Goal: Register for event/course

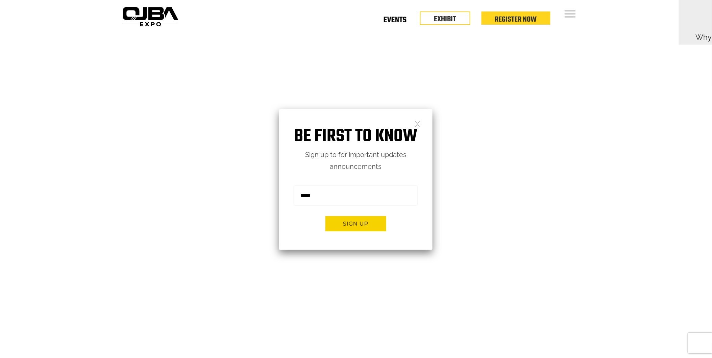
click at [400, 21] on link "Events" at bounding box center [395, 21] width 23 height 2
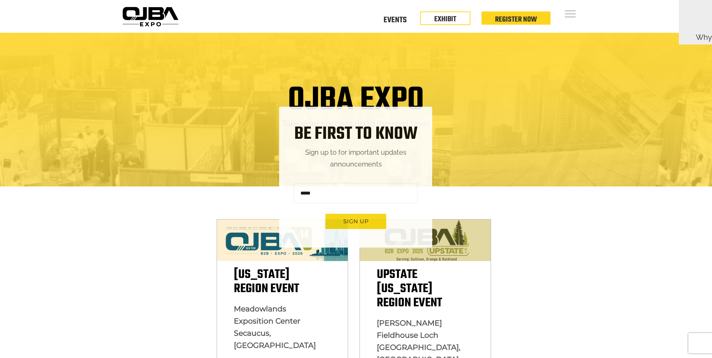
click at [443, 15] on link "EXHIBIT" at bounding box center [446, 19] width 22 height 11
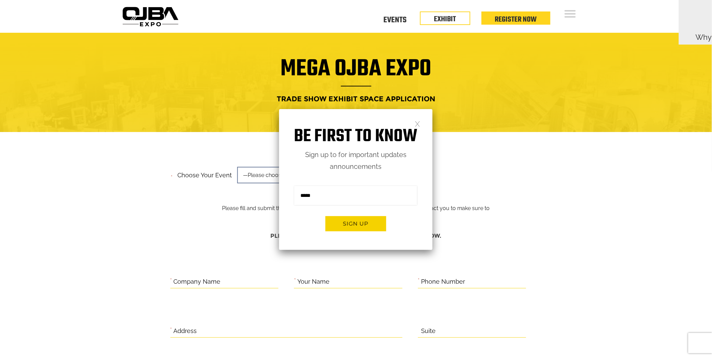
click at [423, 123] on div "Be first to know Sign up to for important updates announcements Sign me up for …" at bounding box center [356, 179] width 154 height 141
click at [418, 125] on link at bounding box center [418, 124] width 6 height 6
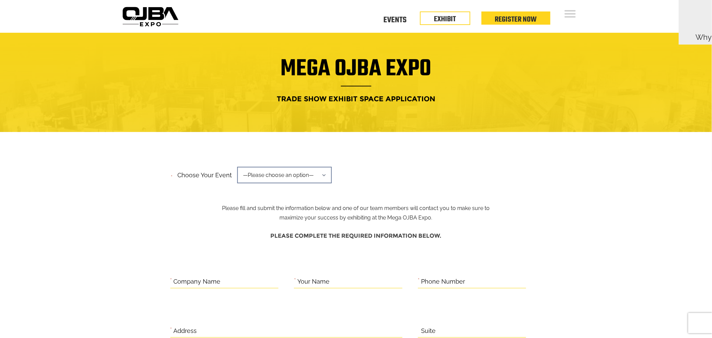
click at [320, 173] on span "—Please choose an option—" at bounding box center [284, 175] width 95 height 17
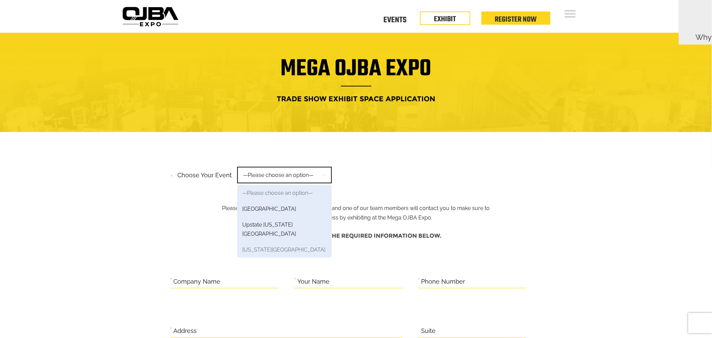
click at [291, 243] on link "New York Region" at bounding box center [284, 250] width 95 height 16
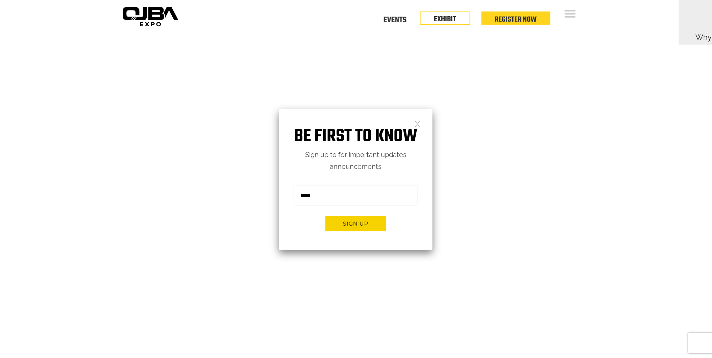
click at [414, 121] on div "Be first to know Sign up to for important updates announcements Sign me up for …" at bounding box center [356, 179] width 154 height 141
click at [416, 124] on link at bounding box center [418, 124] width 6 height 6
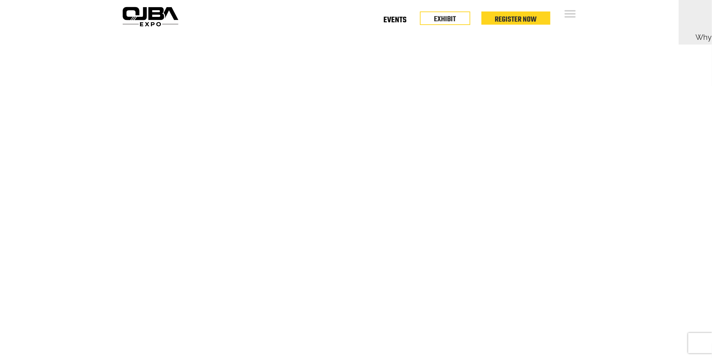
click at [396, 20] on link "Events" at bounding box center [395, 21] width 23 height 2
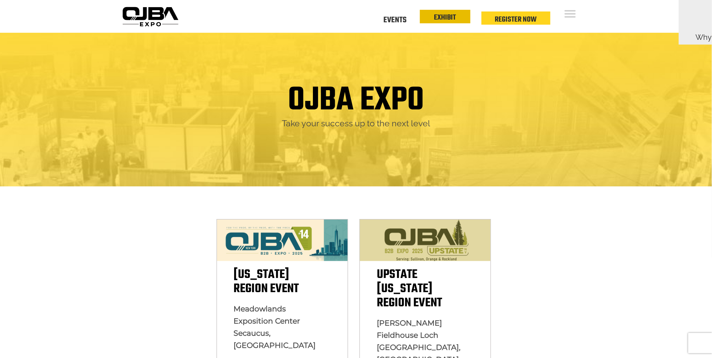
click at [437, 20] on link "EXHIBIT" at bounding box center [446, 17] width 22 height 11
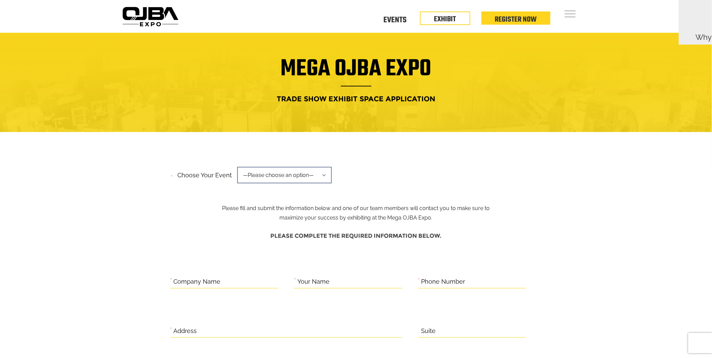
click at [635, 19] on div "Open Menu Floor Plan Floor Plan Events Floor Plan EXHIBIT Register Now Floor Pl…" at bounding box center [356, 16] width 712 height 33
click at [315, 171] on span "—Please choose an option—" at bounding box center [284, 175] width 95 height 17
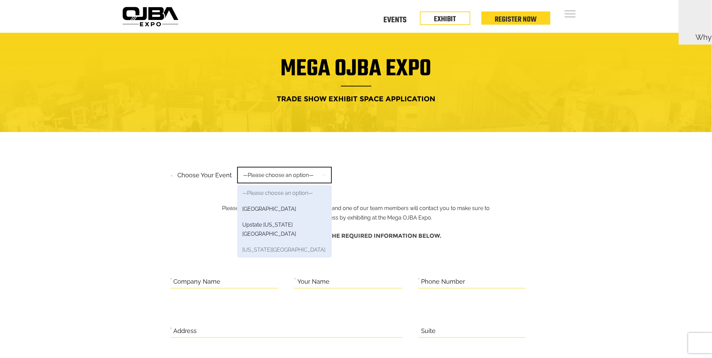
click at [267, 243] on link "[US_STATE][GEOGRAPHIC_DATA]" at bounding box center [284, 250] width 95 height 16
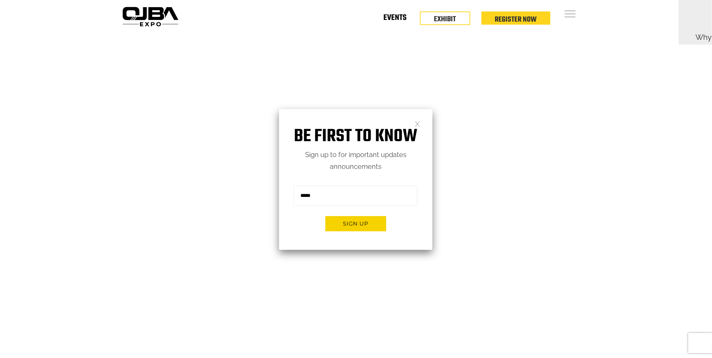
click at [397, 20] on link "Events" at bounding box center [395, 19] width 23 height 2
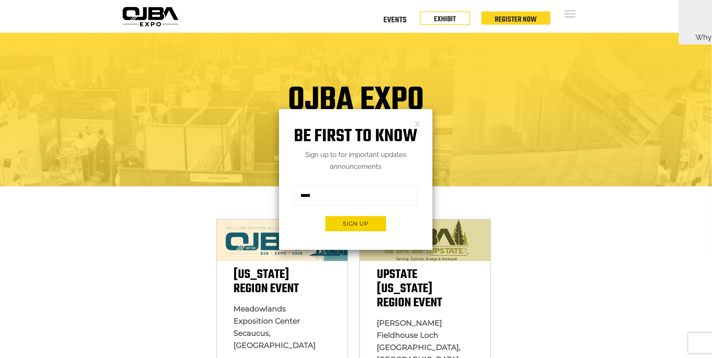
click at [421, 124] on div "Be first to know Sign up to for important updates announcements Sign me up for …" at bounding box center [356, 179] width 154 height 141
click at [420, 124] on link at bounding box center [418, 124] width 6 height 6
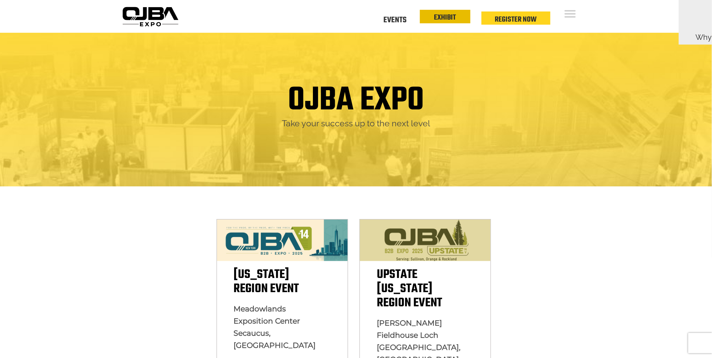
click at [445, 21] on link "EXHIBIT" at bounding box center [446, 17] width 22 height 11
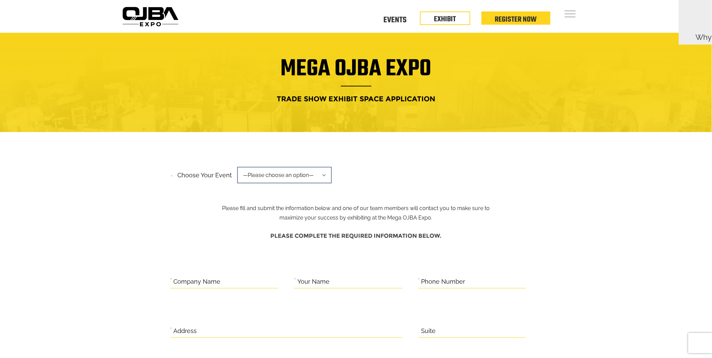
click at [324, 176] on span "—Please choose an option—" at bounding box center [284, 175] width 95 height 17
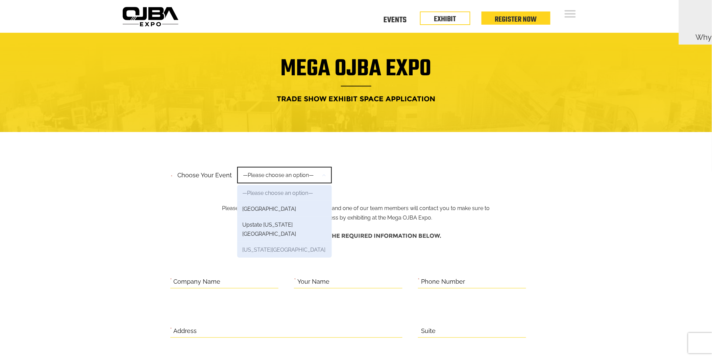
click at [285, 242] on link "New York Region" at bounding box center [284, 250] width 95 height 16
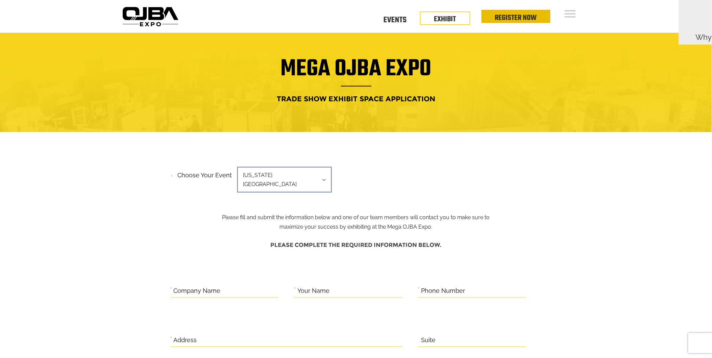
click at [520, 19] on link "Register Now" at bounding box center [516, 17] width 42 height 11
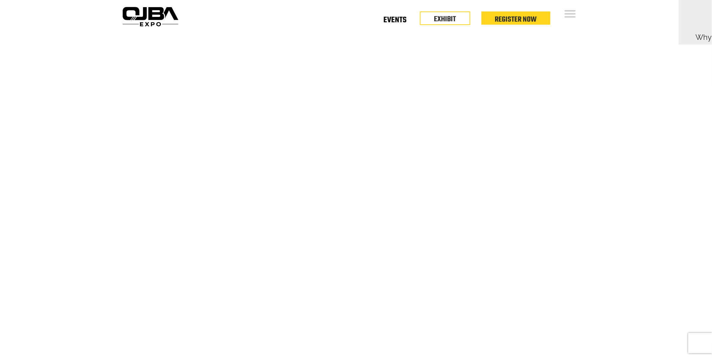
click at [389, 22] on link "Events" at bounding box center [395, 21] width 23 height 2
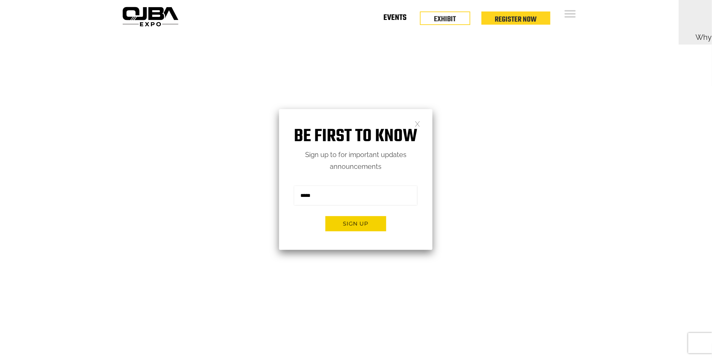
click at [396, 18] on link "Events" at bounding box center [395, 19] width 23 height 2
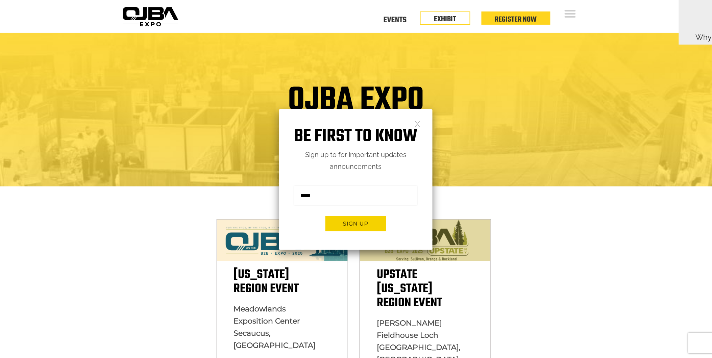
click at [419, 124] on link at bounding box center [418, 124] width 6 height 6
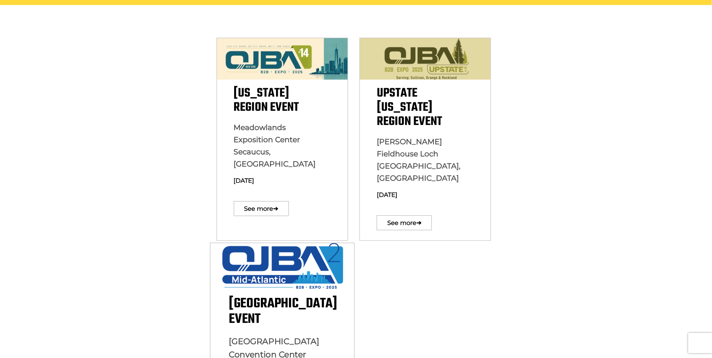
scroll to position [251, 0]
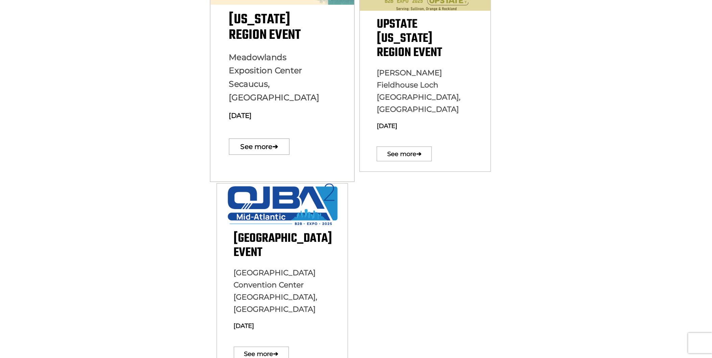
click at [263, 118] on div "[US_STATE][GEOGRAPHIC_DATA] Event [GEOGRAPHIC_DATA] [GEOGRAPHIC_DATA], [GEOGRAP…" at bounding box center [282, 85] width 144 height 146
click at [261, 139] on link "See more ➔" at bounding box center [259, 147] width 61 height 16
click at [266, 139] on link "See more ➔" at bounding box center [259, 147] width 61 height 16
click at [254, 139] on link "See more ➔" at bounding box center [259, 147] width 61 height 16
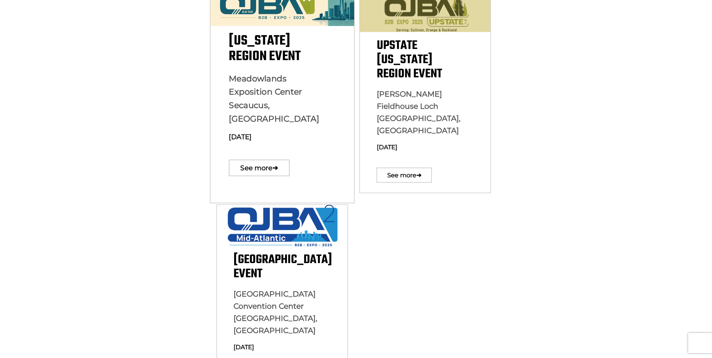
scroll to position [200, 0]
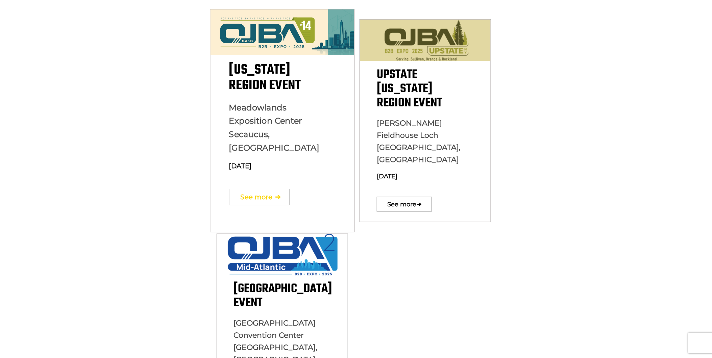
click at [260, 189] on link "See more ➔" at bounding box center [259, 197] width 61 height 16
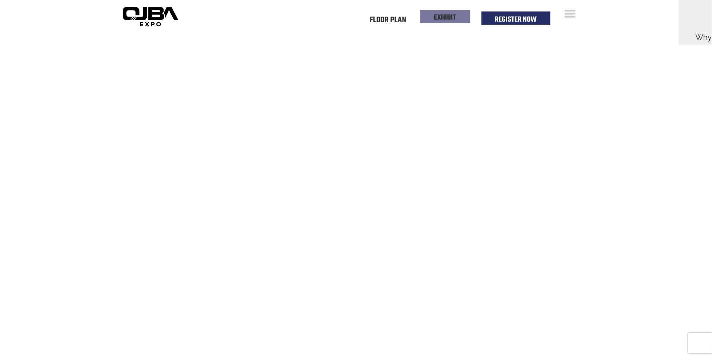
click at [447, 17] on link "EXHIBIT" at bounding box center [446, 17] width 22 height 11
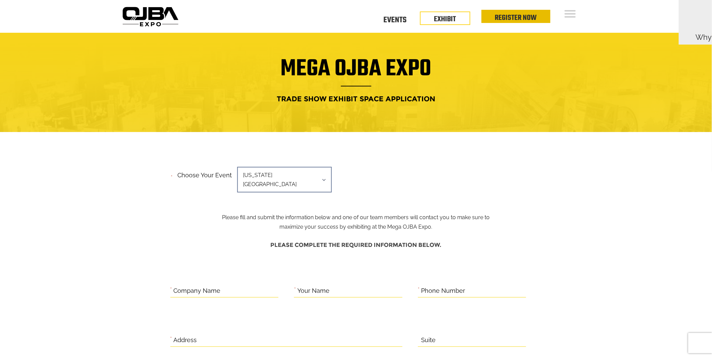
click at [523, 18] on link "Register Now" at bounding box center [516, 17] width 42 height 11
